Goal: Task Accomplishment & Management: Manage account settings

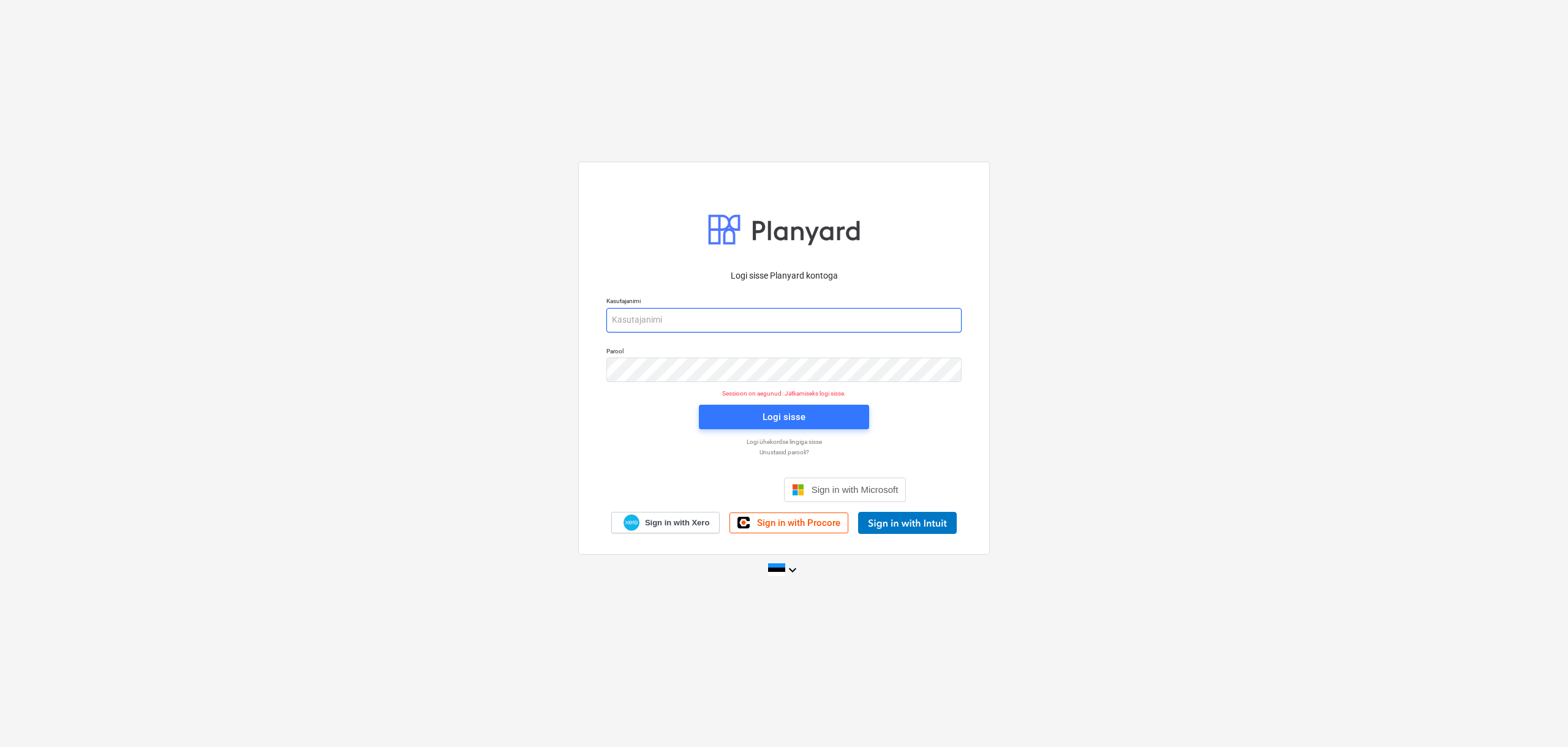
click at [728, 316] on input "email" at bounding box center [783, 320] width 355 height 24
type input "[EMAIL_ADDRESS][DOMAIN_NAME]"
click at [796, 420] on div "Logi sisse" at bounding box center [784, 416] width 42 height 16
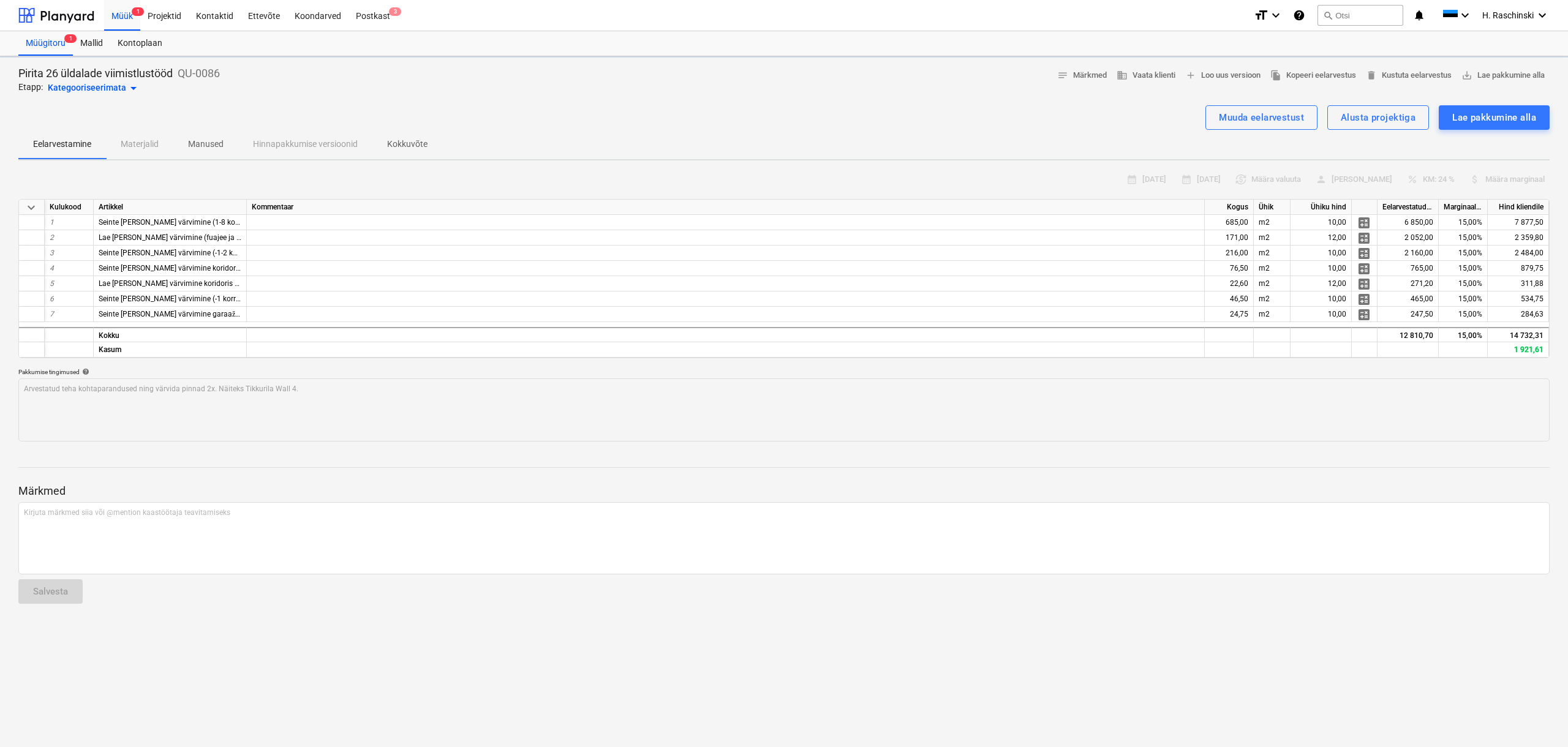
type textarea "x"
click at [160, 16] on div "Projektid" at bounding box center [164, 15] width 48 height 31
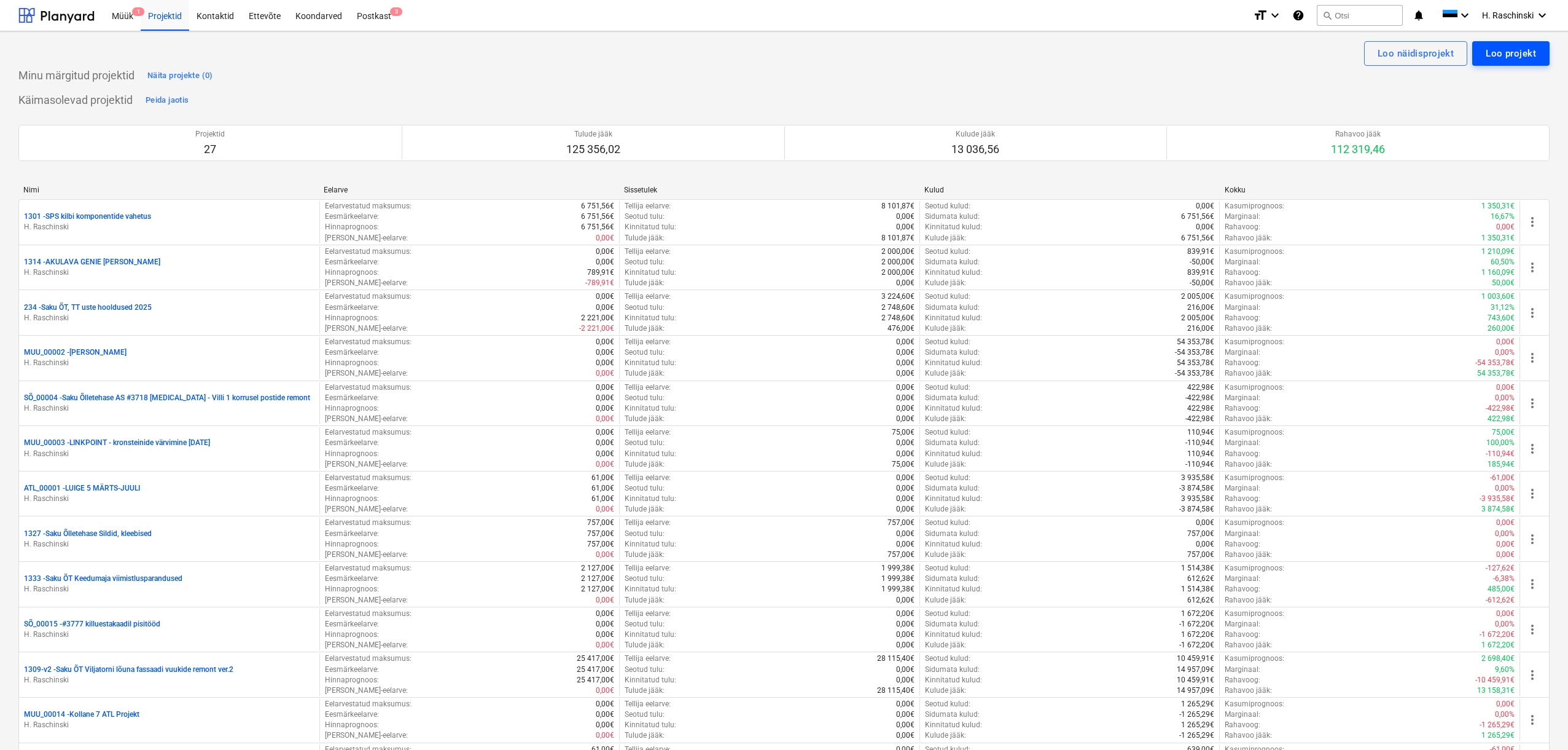
click at [1511, 54] on div "Loo projekt" at bounding box center [1511, 52] width 50 height 16
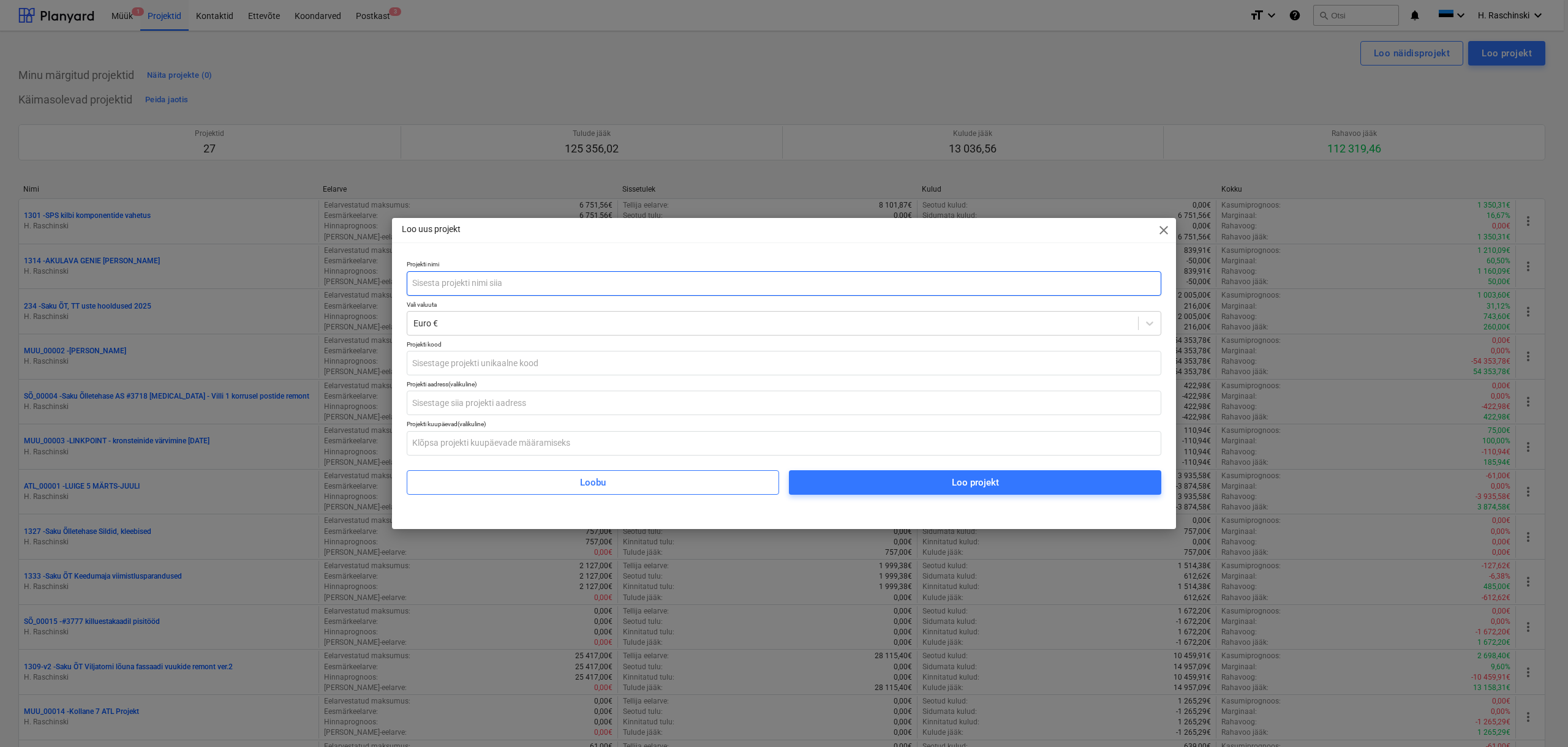
click at [633, 287] on input "text" at bounding box center [784, 283] width 755 height 24
click at [546, 285] on input "EE608 WC ukse lingi remont" at bounding box center [784, 283] width 755 height 24
type input "EE608 WC ukse lingi remont, [STREET_ADDRESS]"
type input "LE_00055"
click at [933, 482] on span "Loo projekt" at bounding box center [975, 482] width 343 height 16
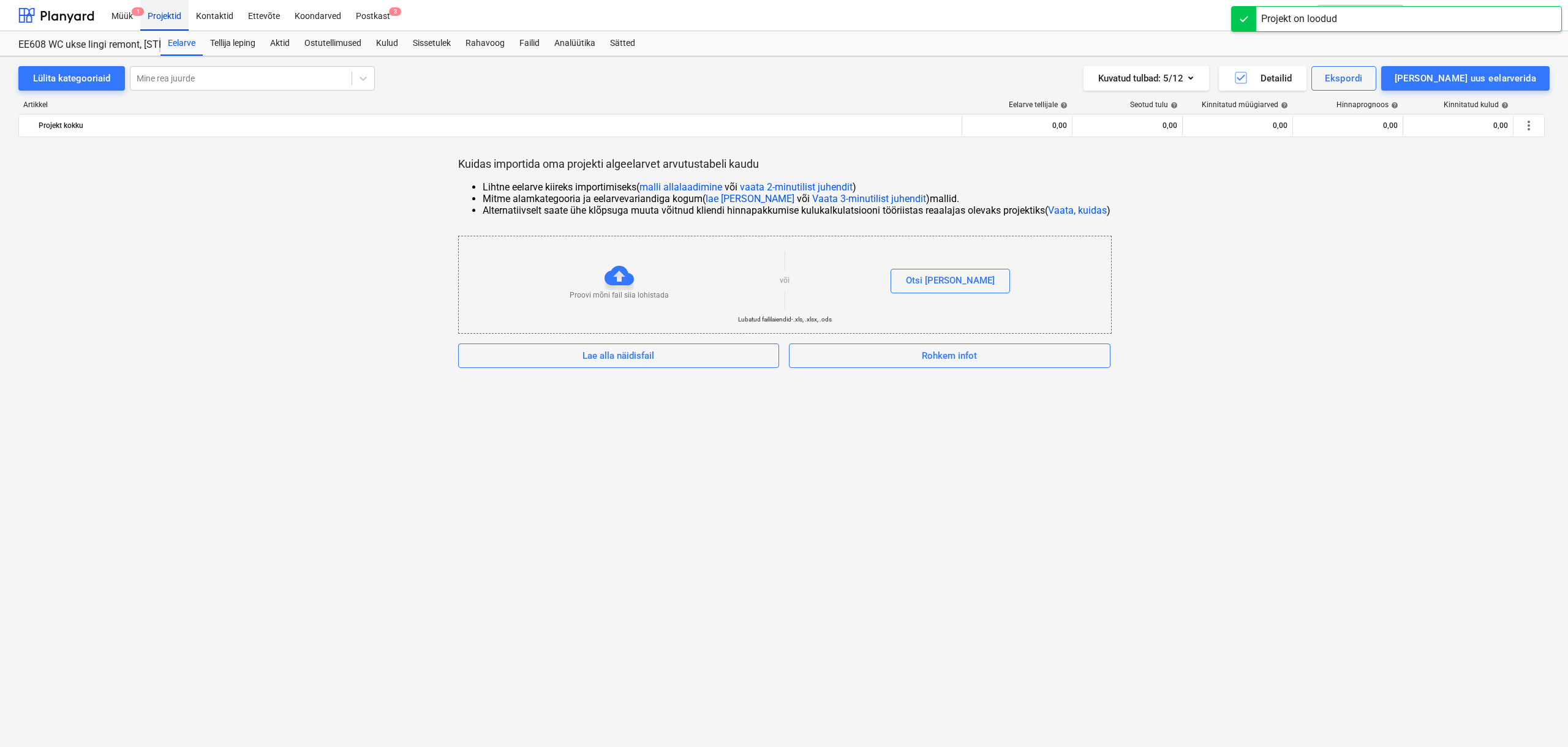
click at [170, 22] on div "Projektid" at bounding box center [164, 15] width 48 height 31
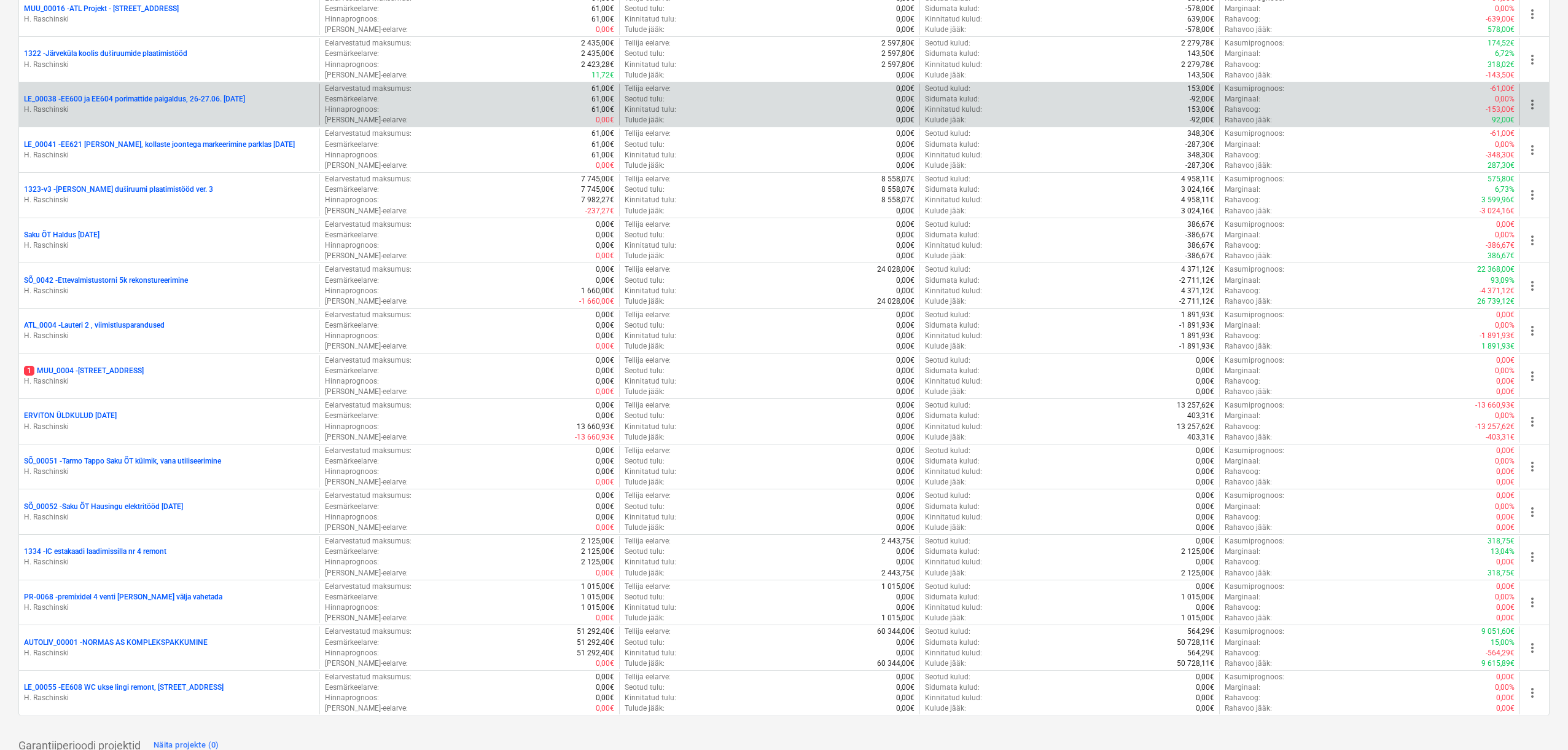
scroll to position [816, 0]
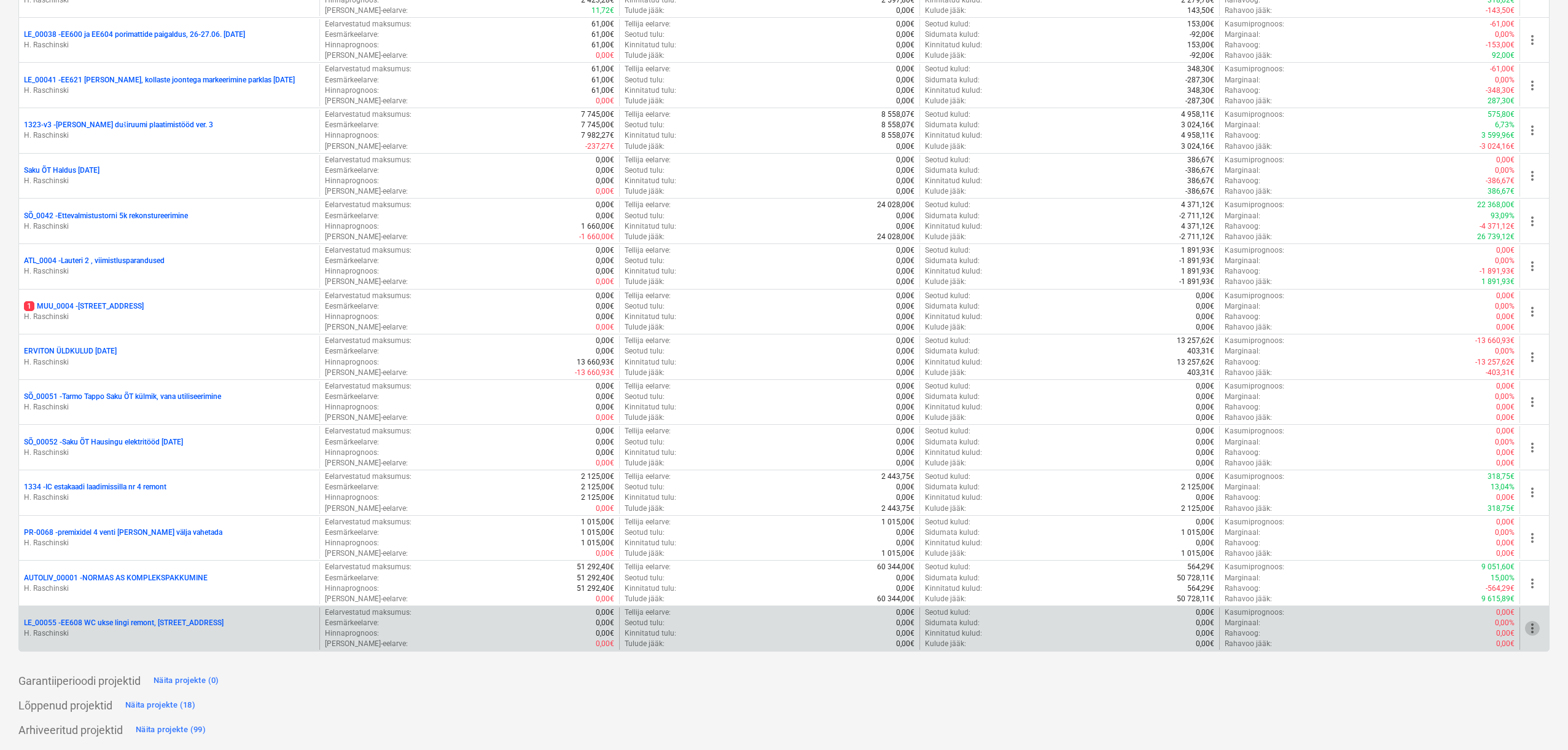
click at [1533, 628] on span "more_vert" at bounding box center [1533, 628] width 15 height 15
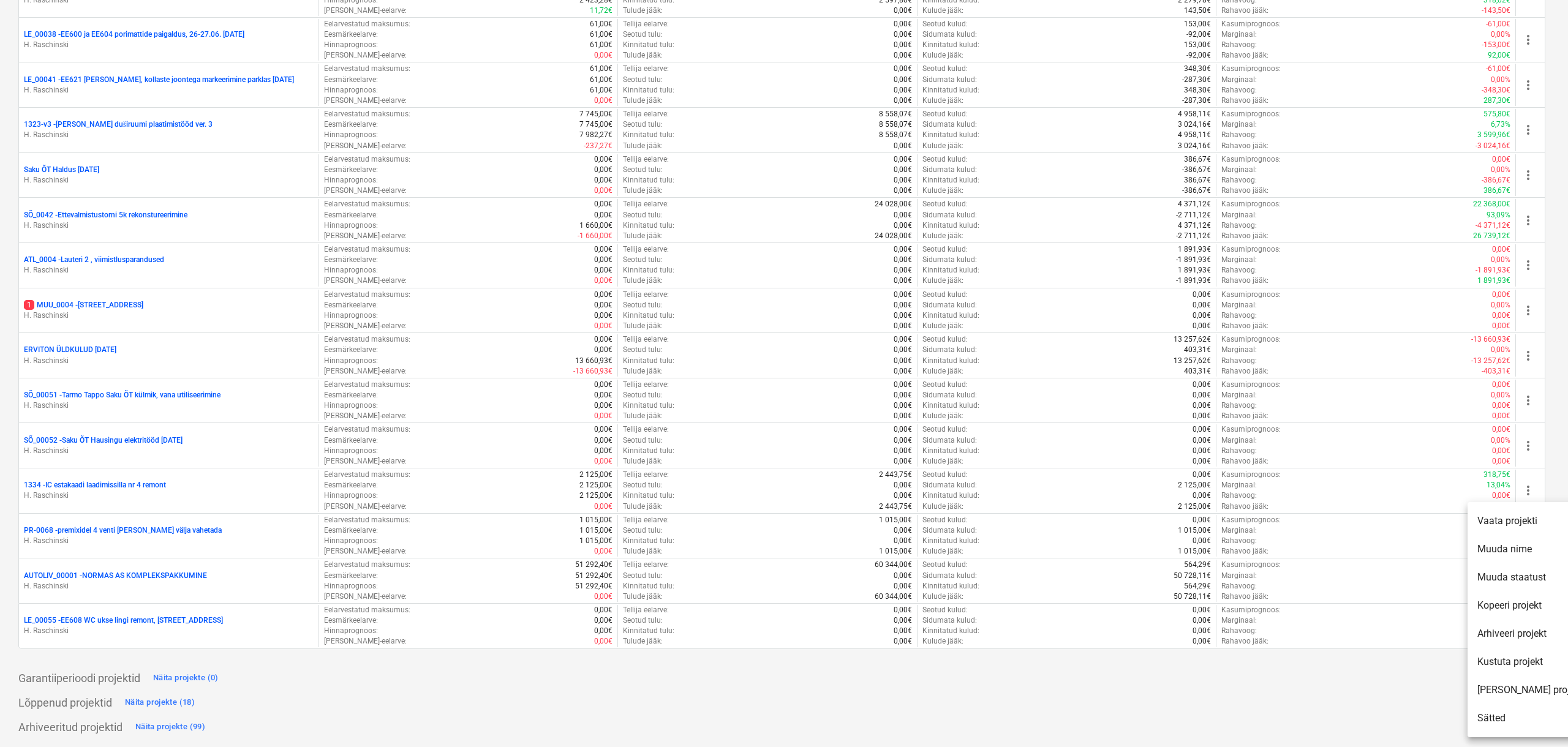
click at [1514, 554] on li "Muuda nime" at bounding box center [1530, 549] width 125 height 28
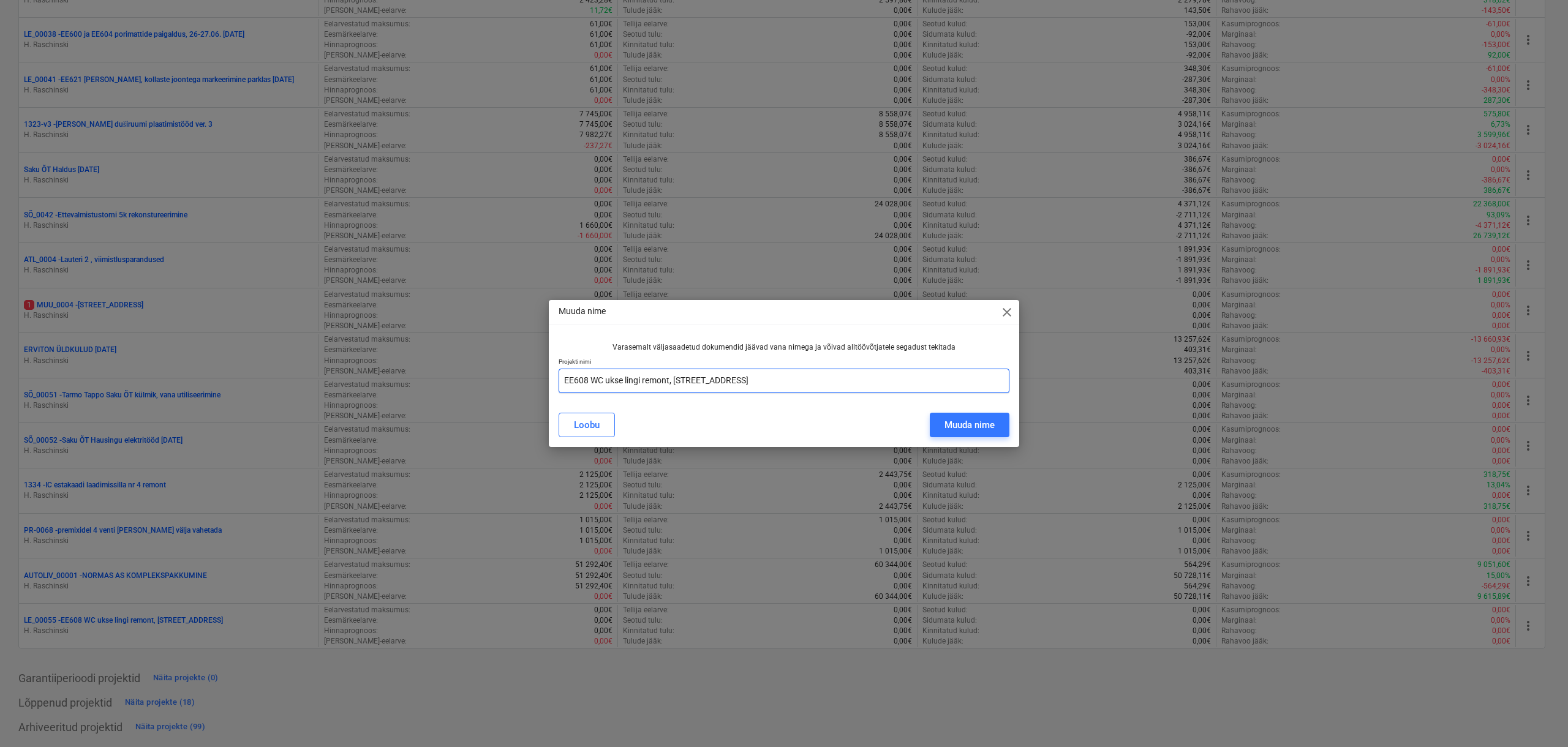
drag, startPoint x: 671, startPoint y: 378, endPoint x: 805, endPoint y: 424, distance: 141.7
click at [671, 378] on input "EE608 WC ukse lingi remont, [STREET_ADDRESS]" at bounding box center [784, 380] width 451 height 24
type input "EE608 WC ukse lingi remont [DATE], [STREET_ADDRESS]"
click at [949, 429] on div "Muuda nime" at bounding box center [969, 425] width 50 height 16
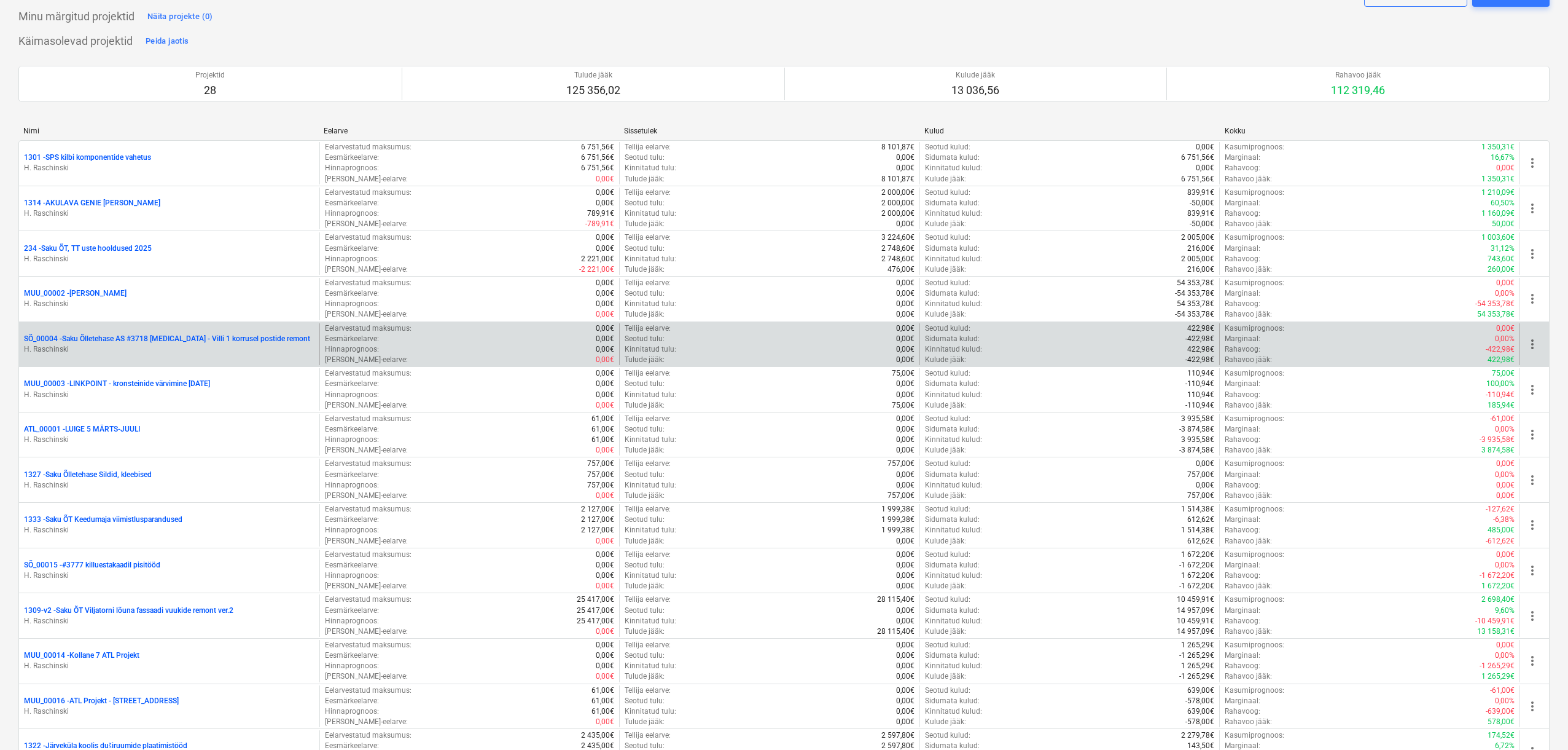
scroll to position [232, 0]
